Goal: Transaction & Acquisition: Book appointment/travel/reservation

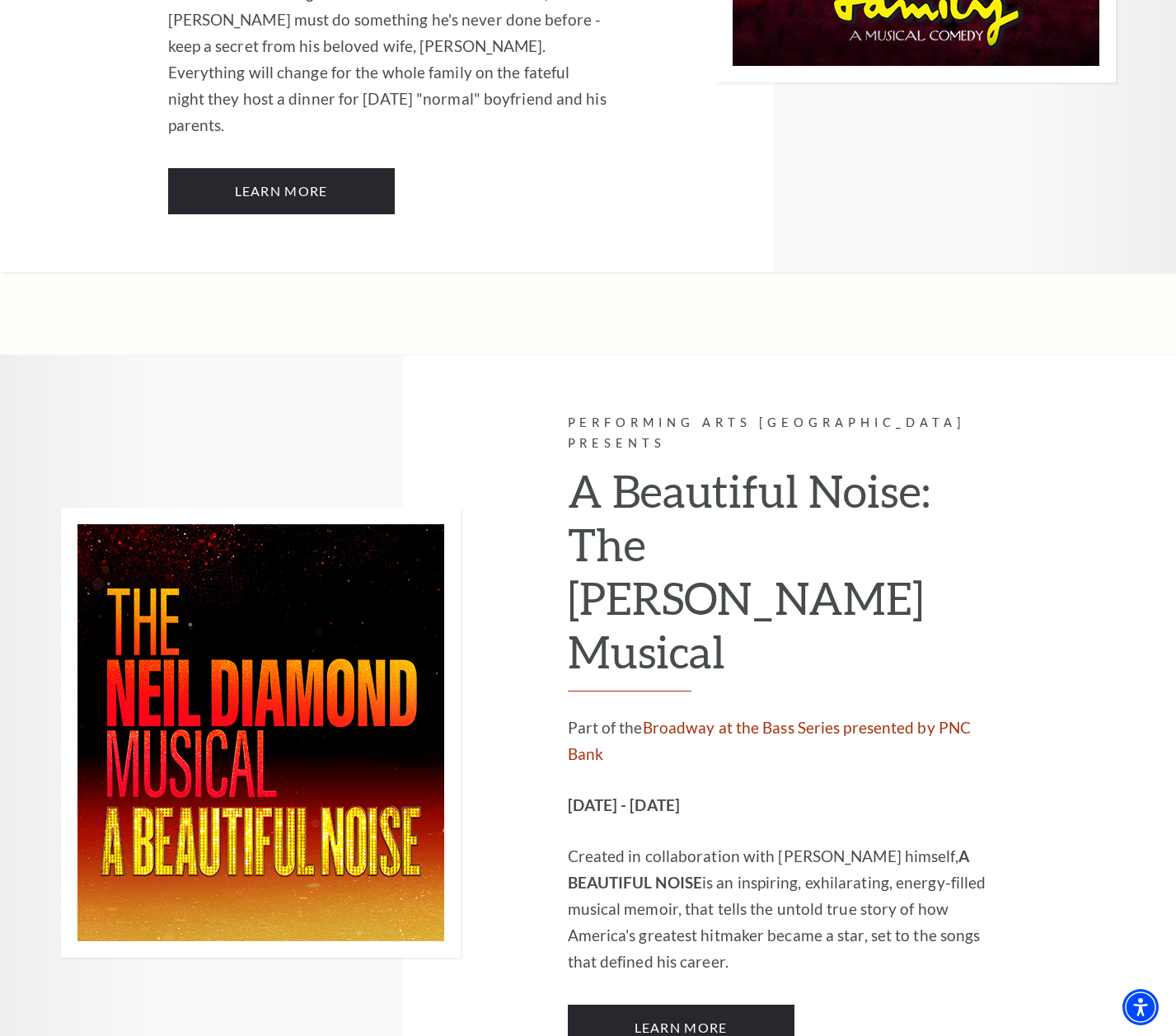
scroll to position [2223, 0]
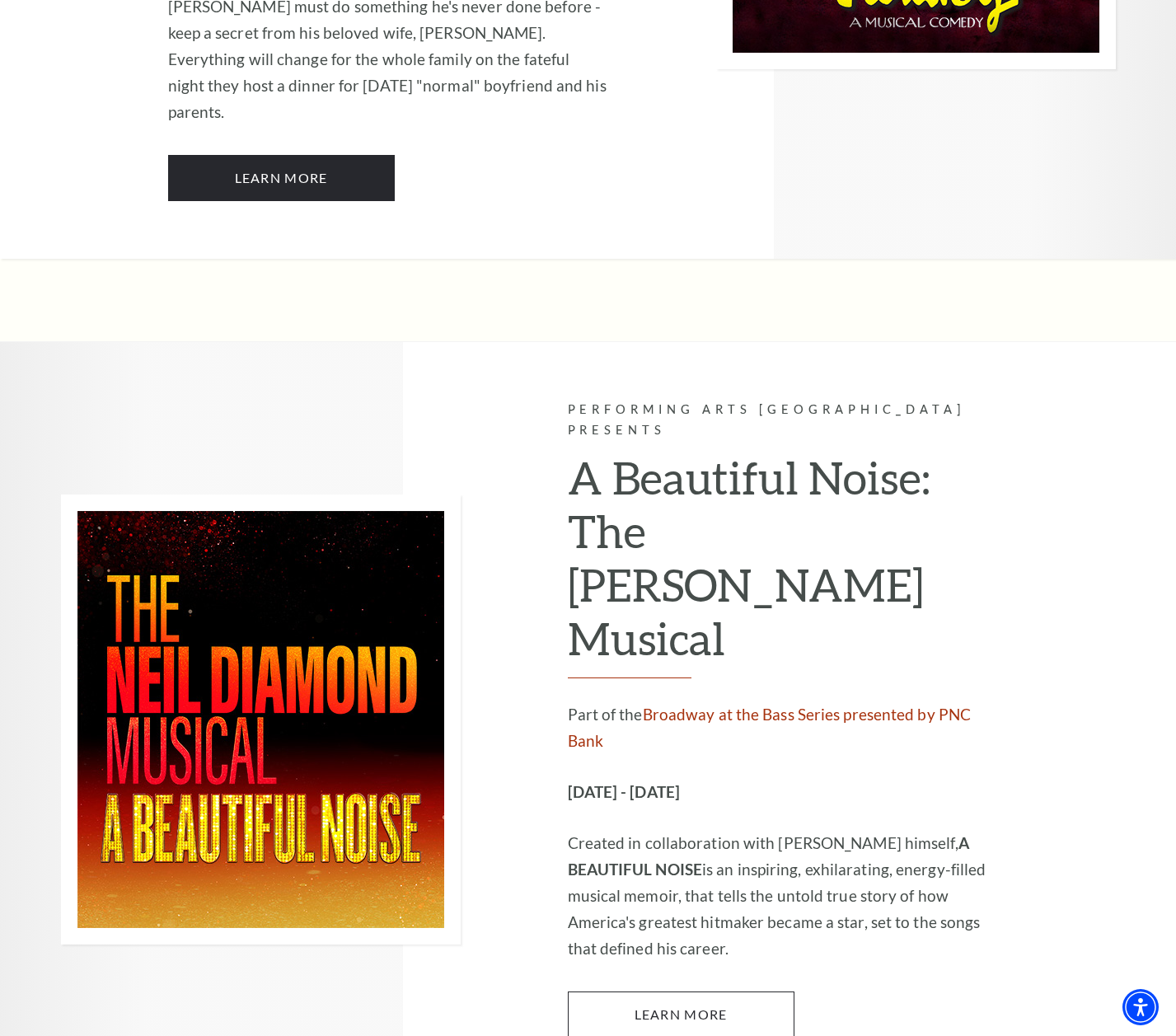
click at [679, 992] on link "Learn More" at bounding box center [681, 1015] width 227 height 46
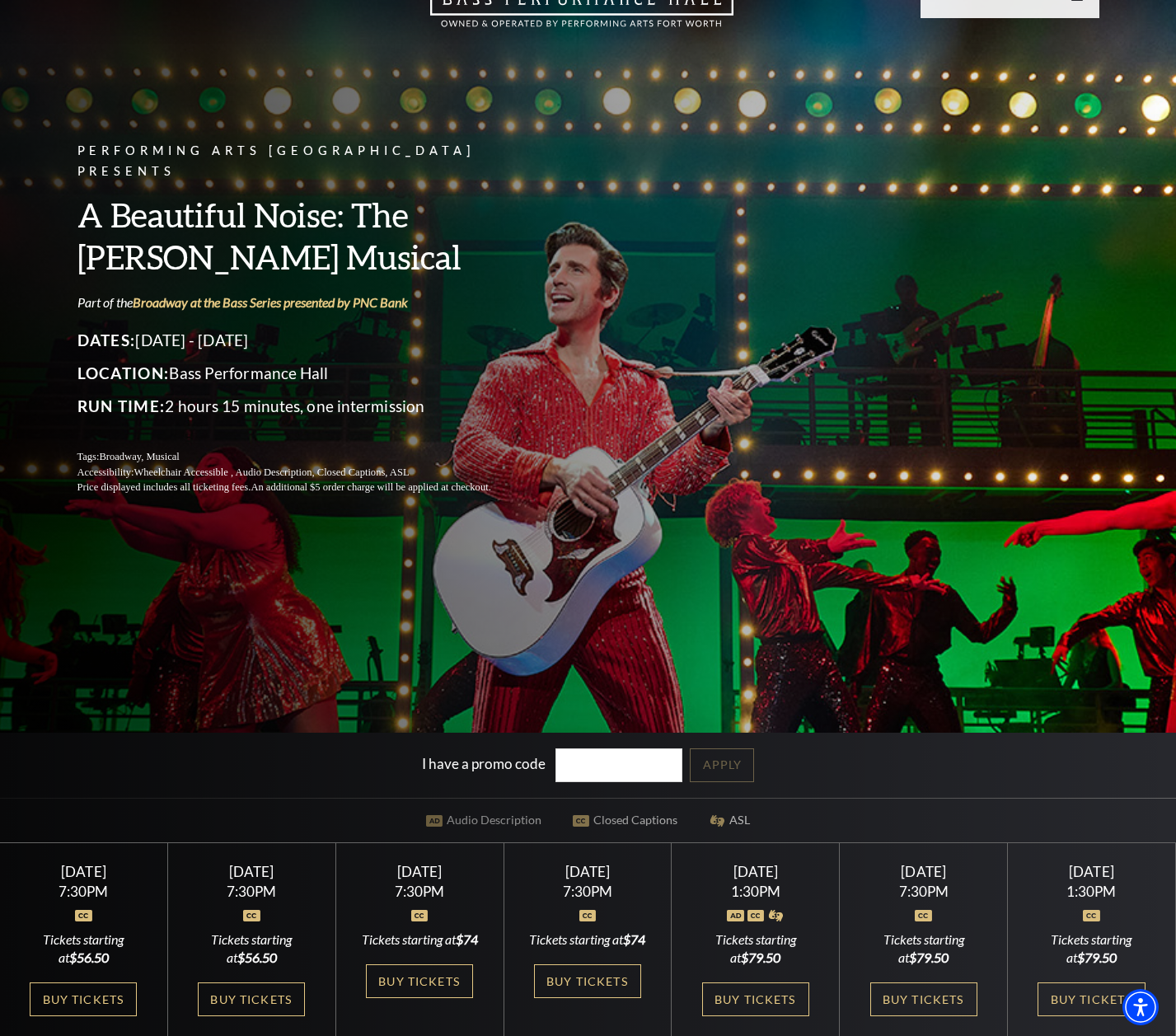
scroll to position [203, 0]
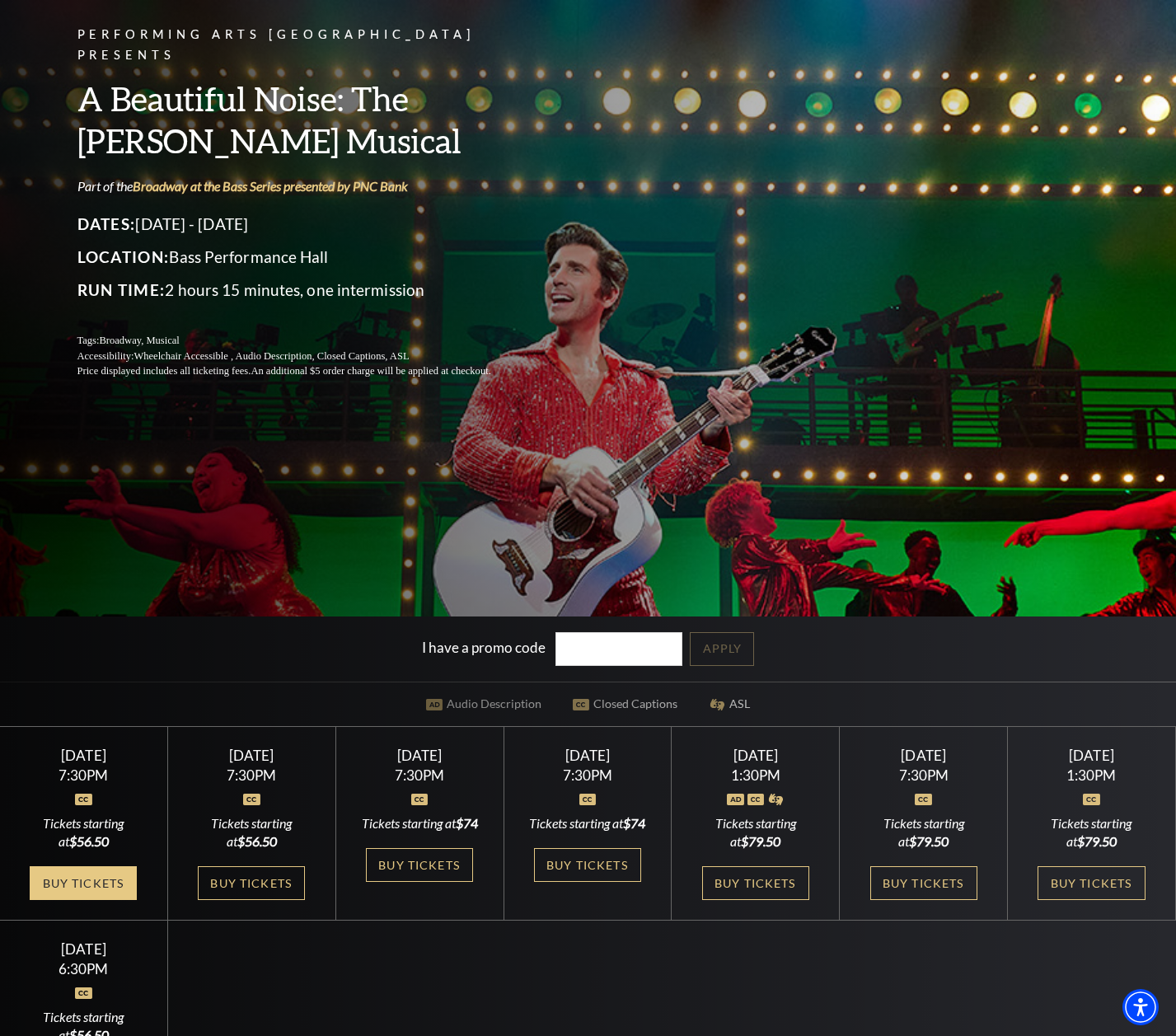
click at [79, 883] on link "Buy Tickets" at bounding box center [83, 883] width 107 height 34
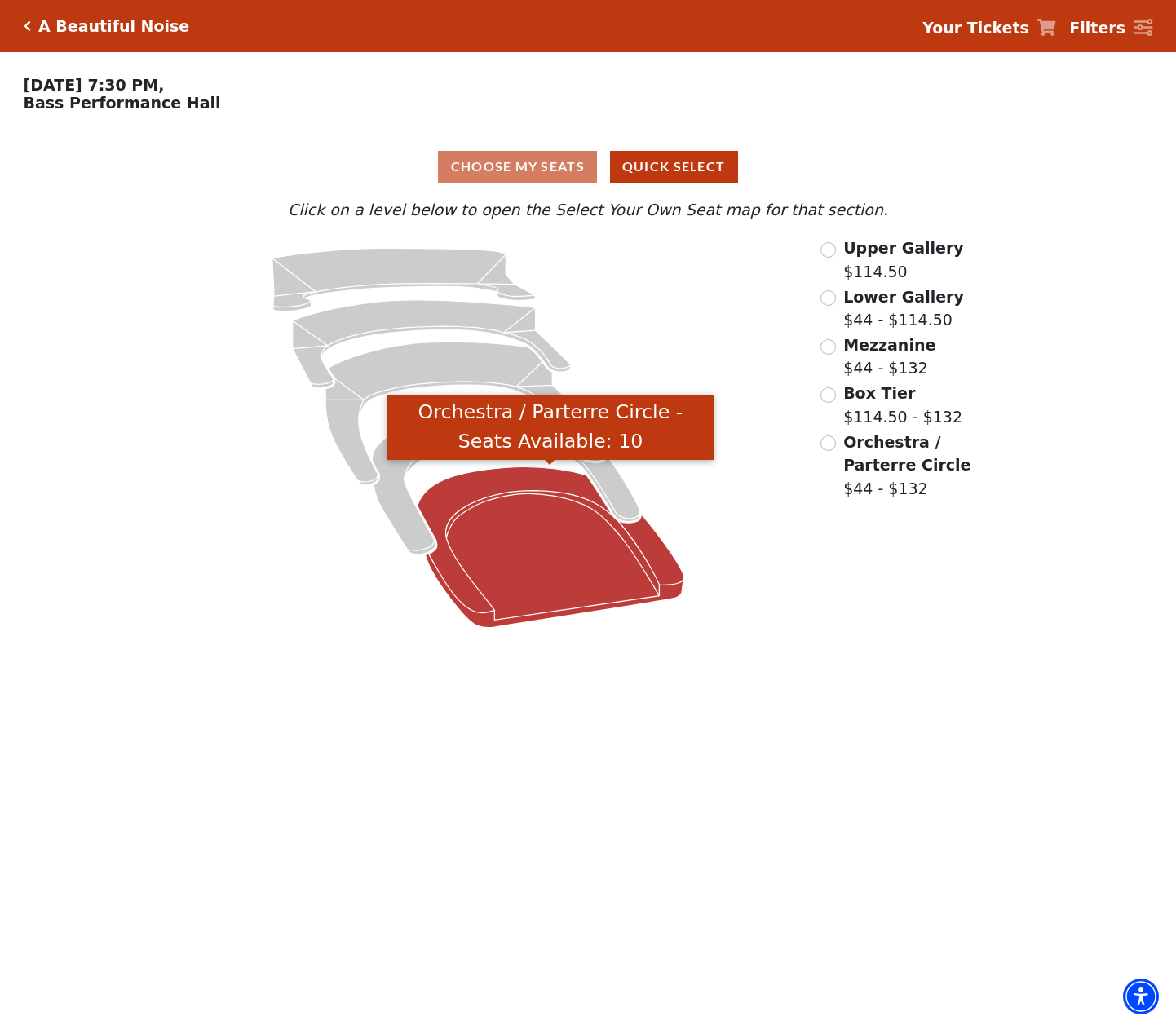
click at [507, 476] on icon "Orchestra / Parterre Circle - Seats Available: 10" at bounding box center [550, 547] width 266 height 160
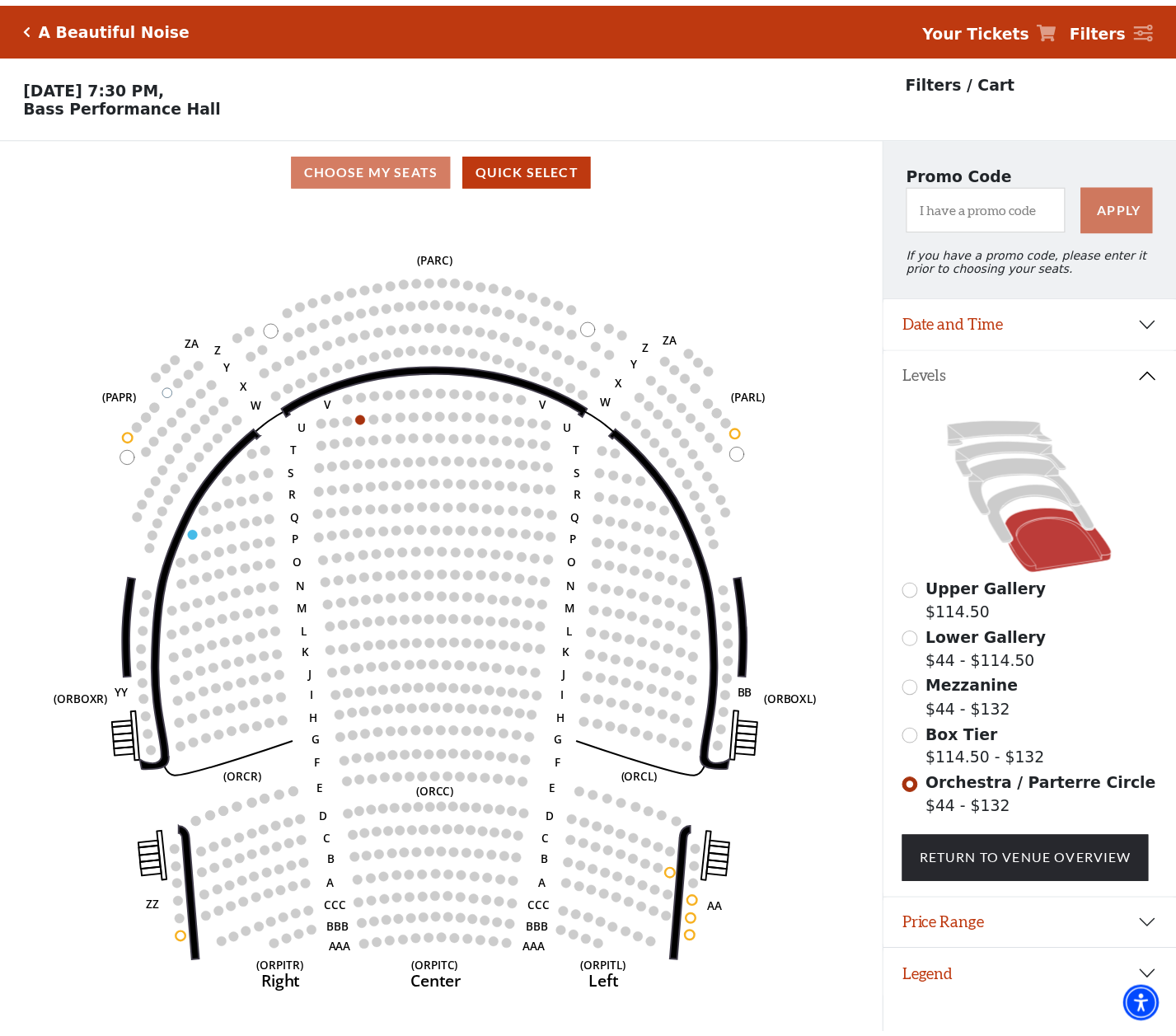
scroll to position [33, 0]
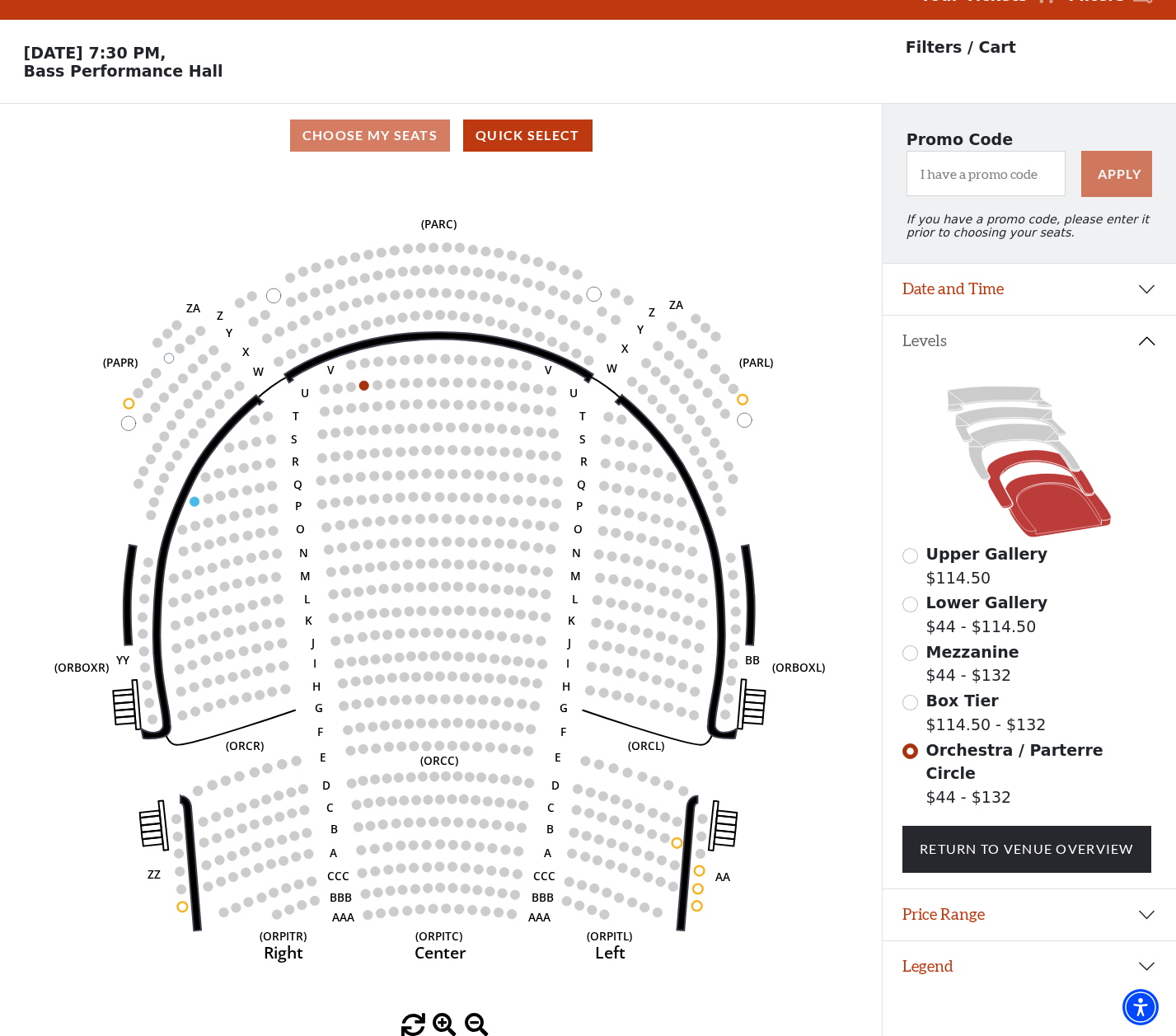
click at [1017, 460] on icon at bounding box center [1041, 479] width 107 height 58
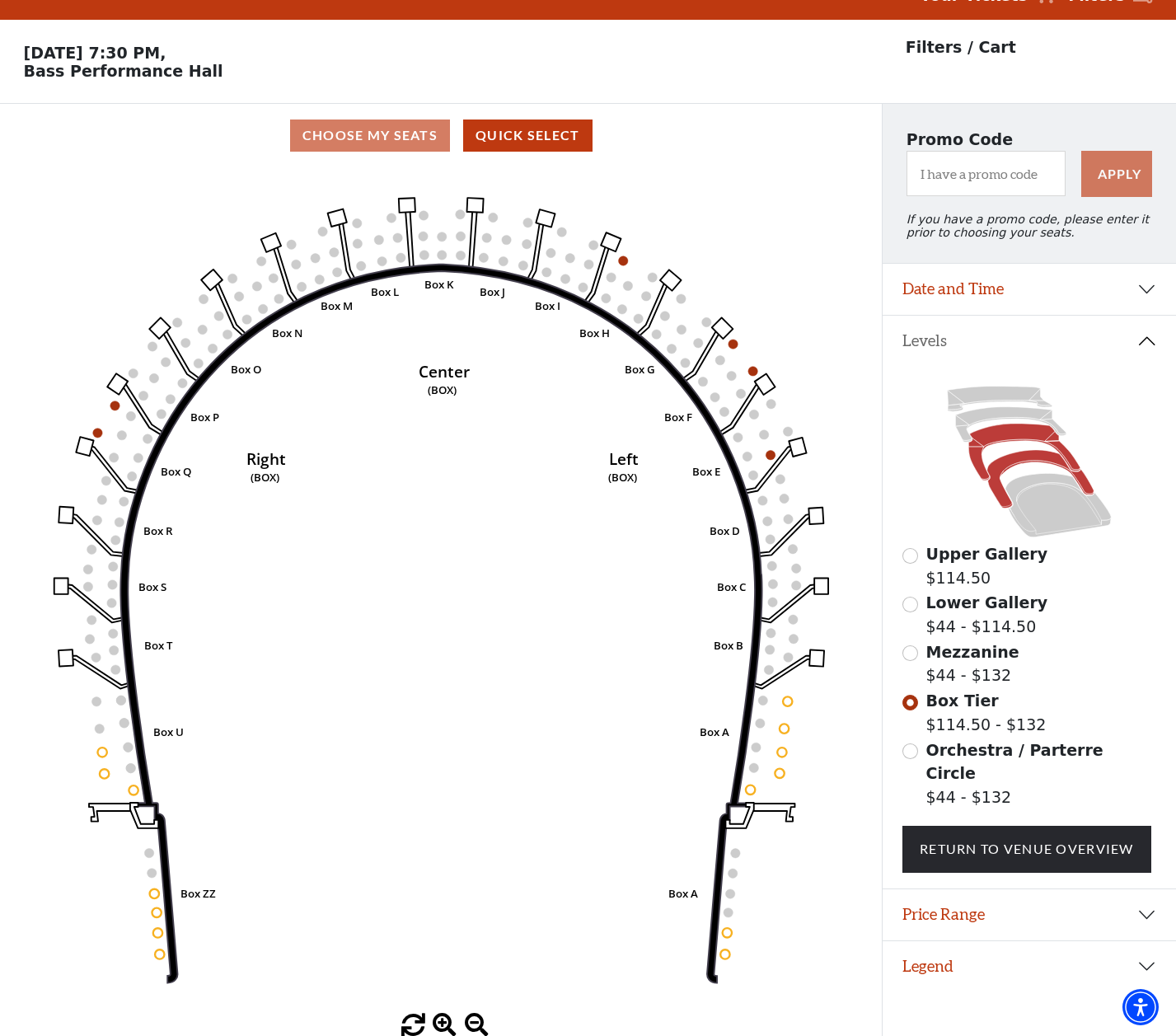
click at [994, 436] on icon at bounding box center [1025, 452] width 112 height 57
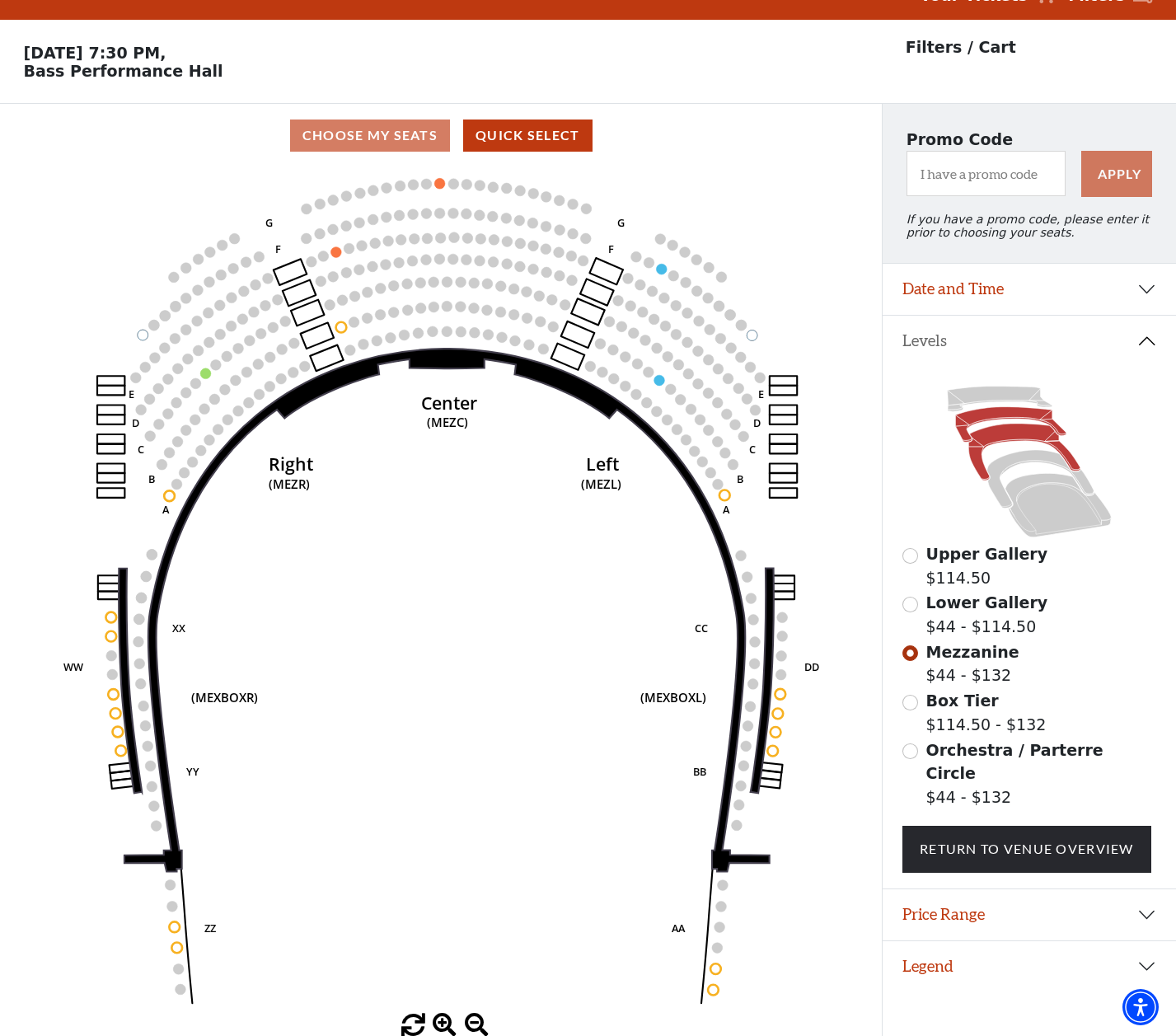
click at [993, 418] on icon at bounding box center [1011, 425] width 111 height 35
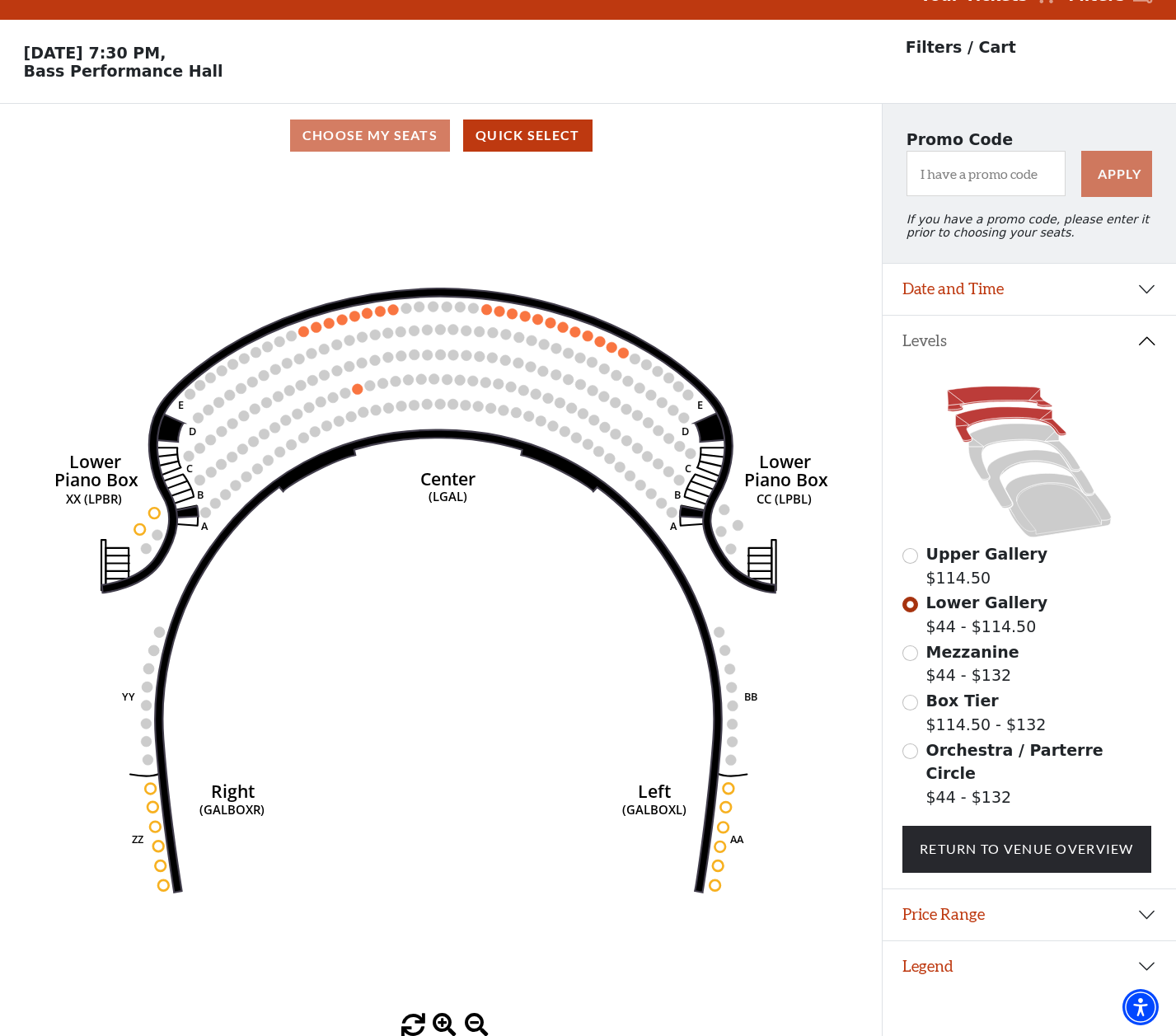
click at [1001, 395] on icon at bounding box center [1000, 399] width 104 height 26
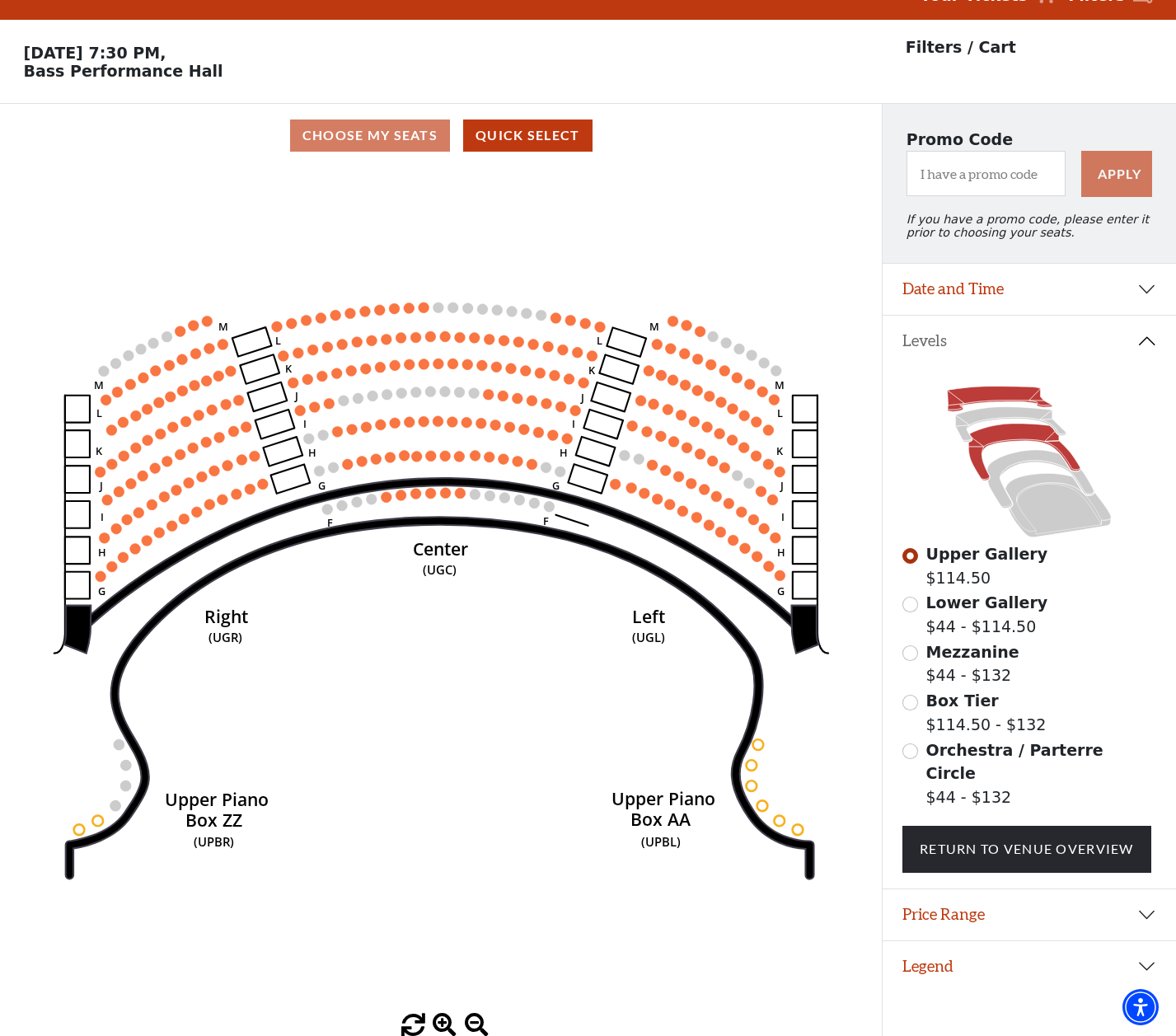
click at [1023, 436] on icon at bounding box center [1025, 452] width 112 height 57
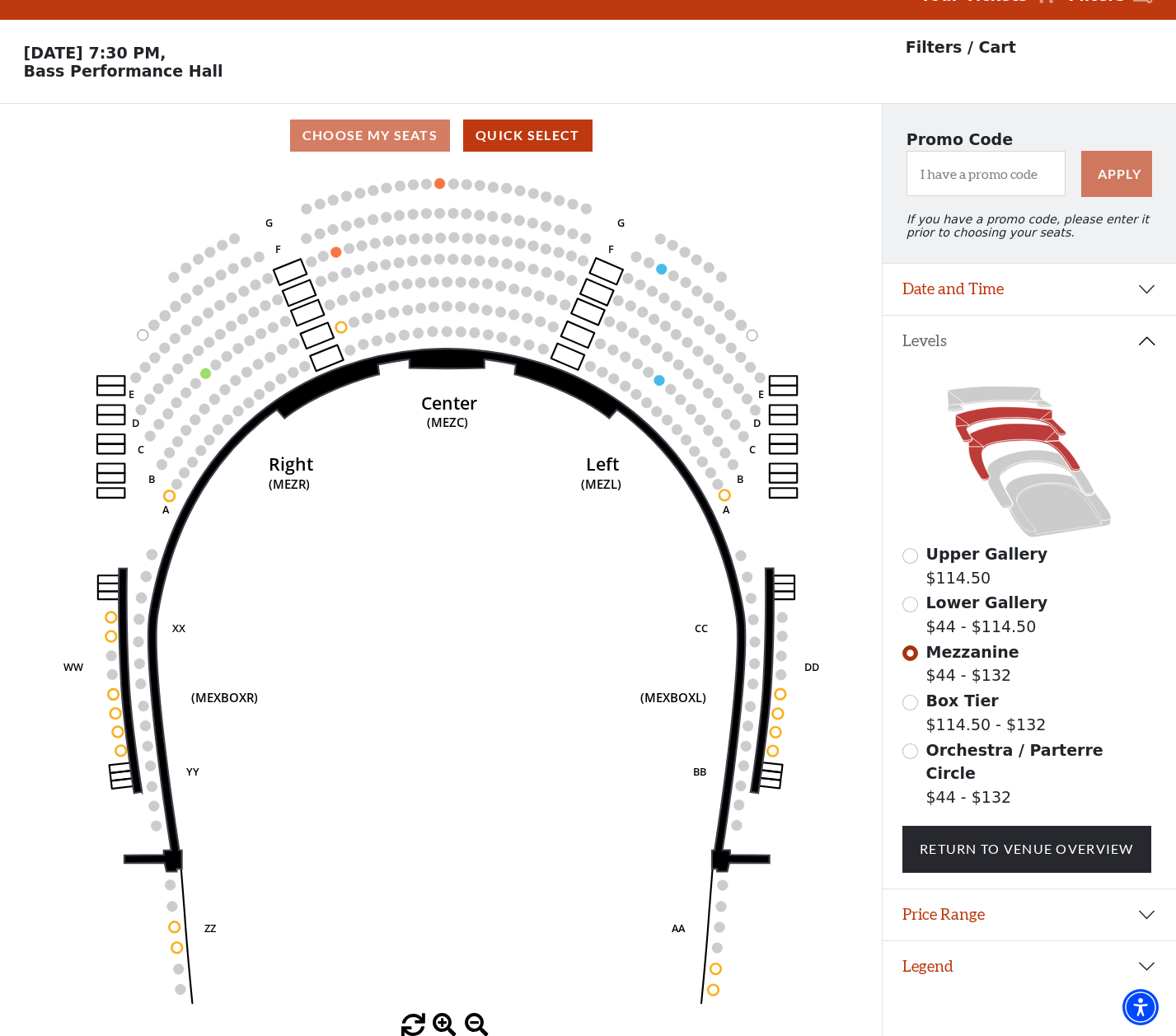
click at [1002, 419] on icon at bounding box center [1011, 425] width 111 height 35
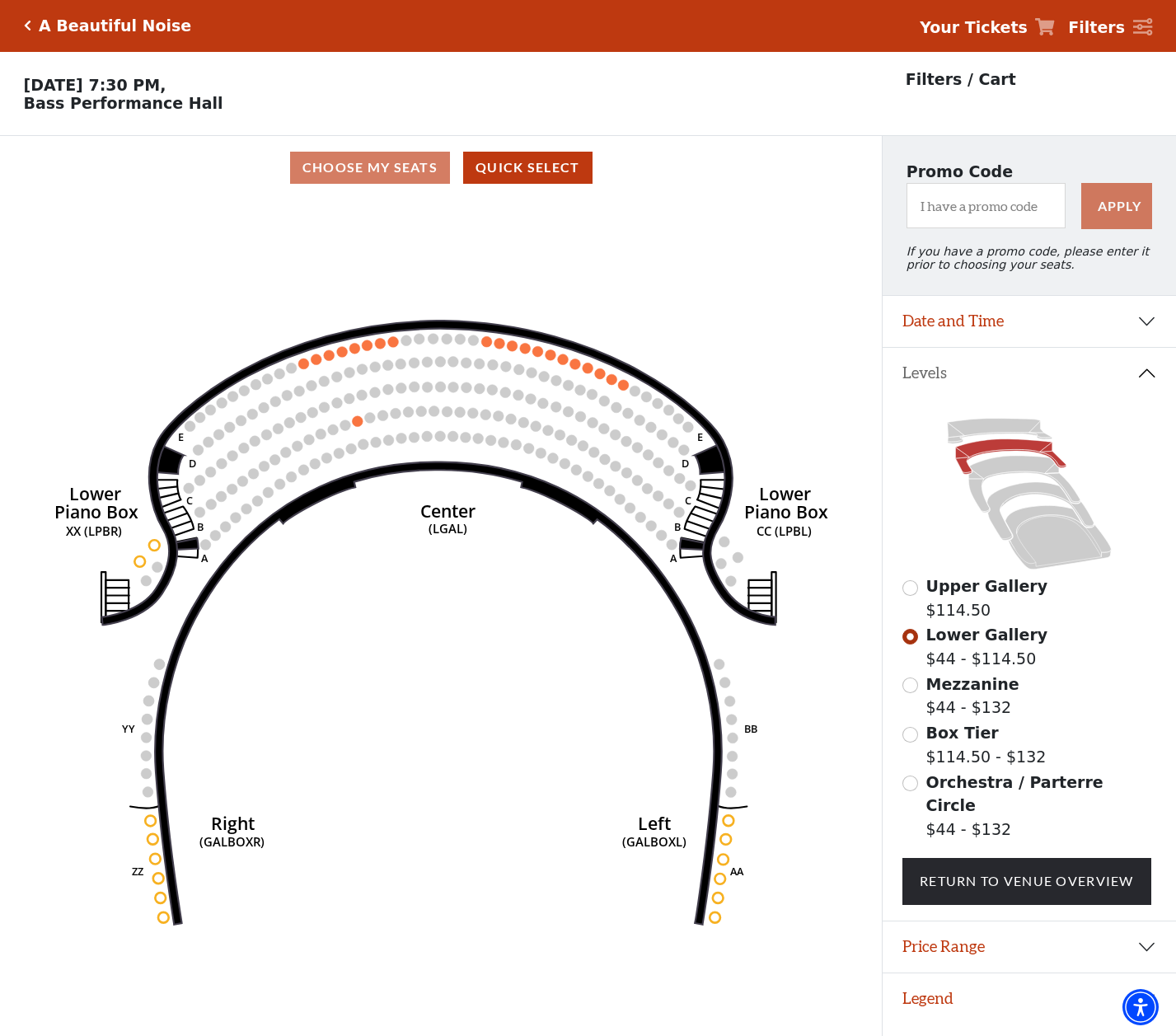
scroll to position [0, 0]
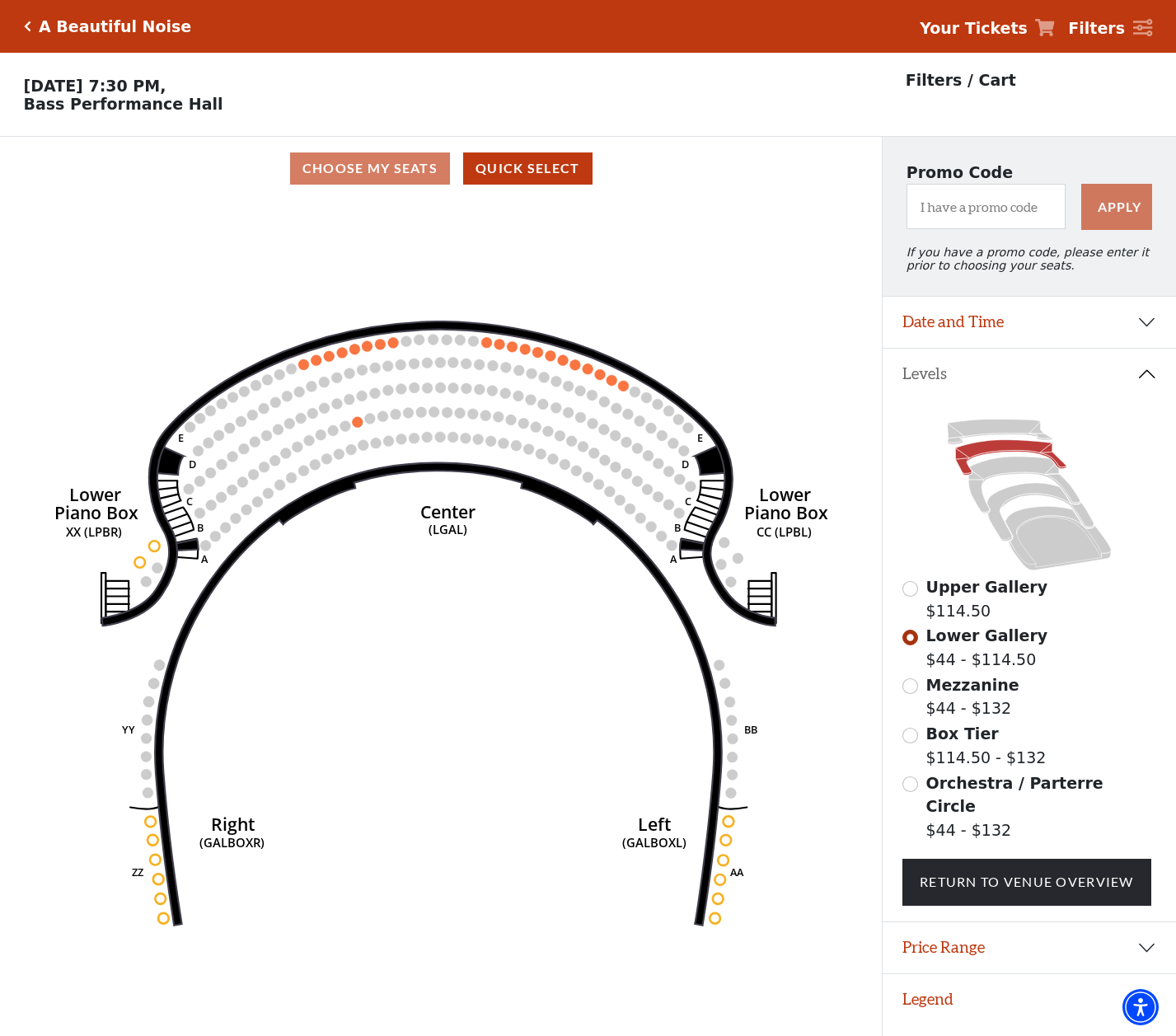
click at [27, 27] on icon "Click here to go back to filters" at bounding box center [27, 26] width 7 height 12
